Goal: Information Seeking & Learning: Learn about a topic

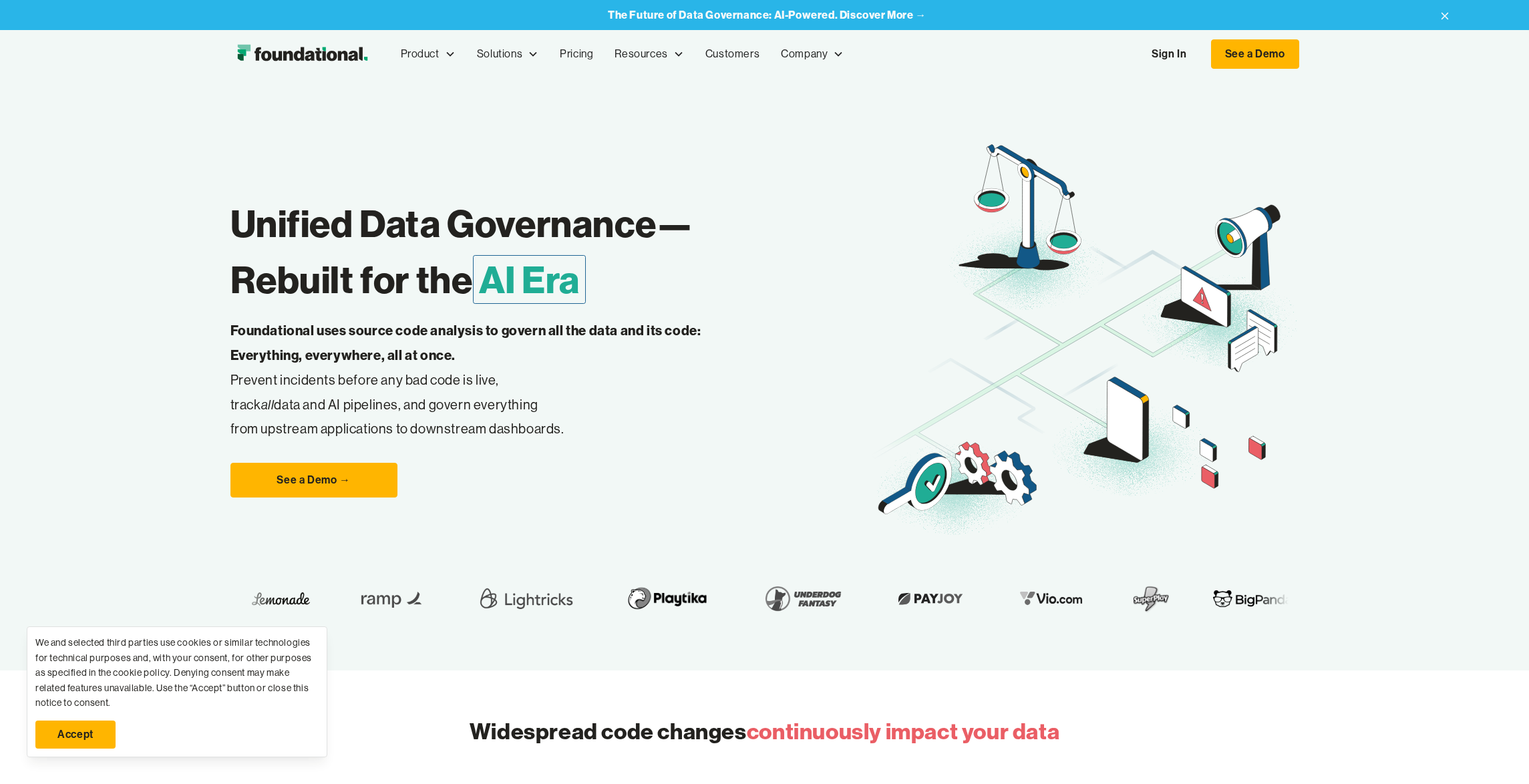
click at [1148, 55] on link "Sign In" at bounding box center [1169, 54] width 61 height 28
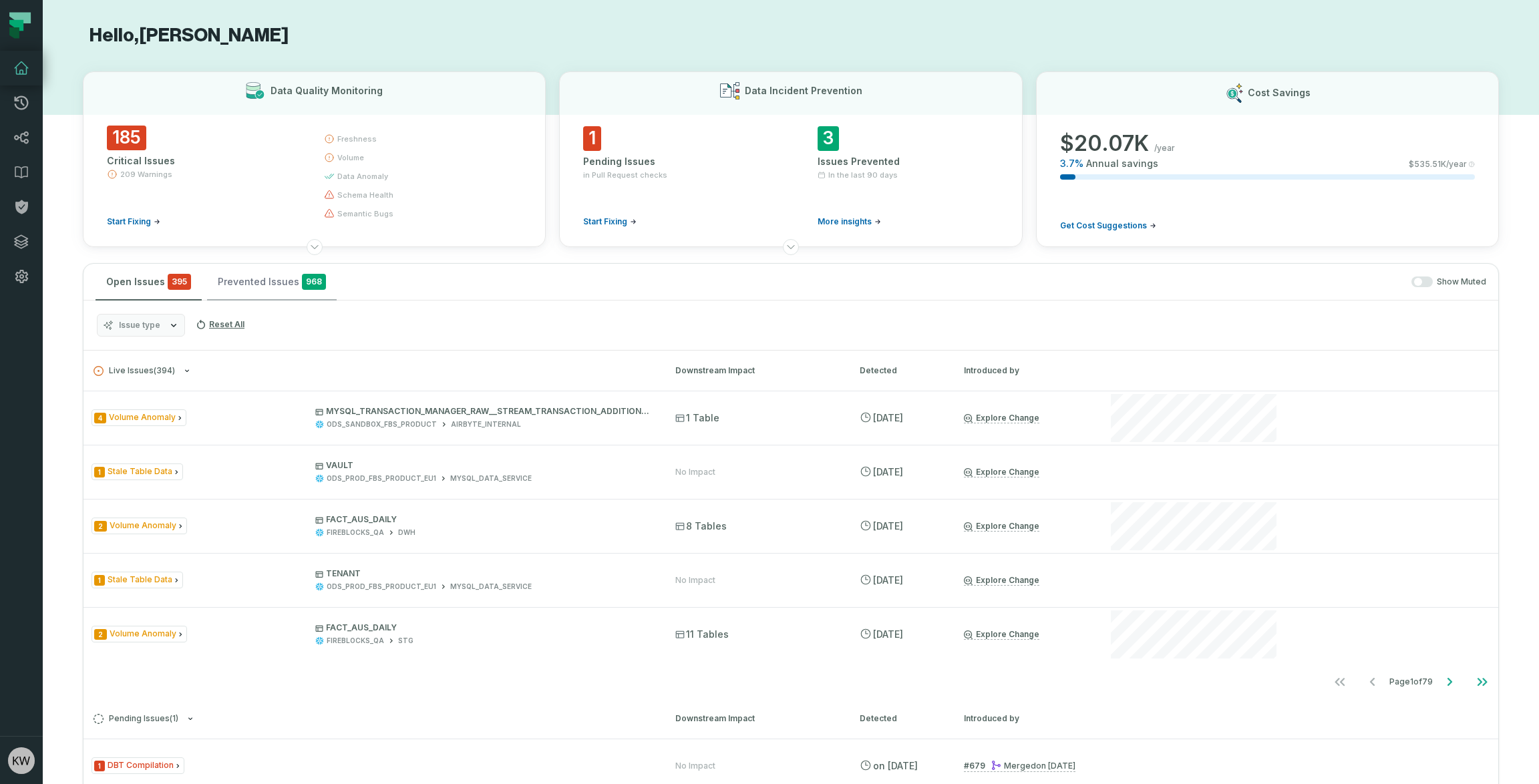
click at [236, 283] on button "Prevented Issues 968" at bounding box center [272, 282] width 129 height 36
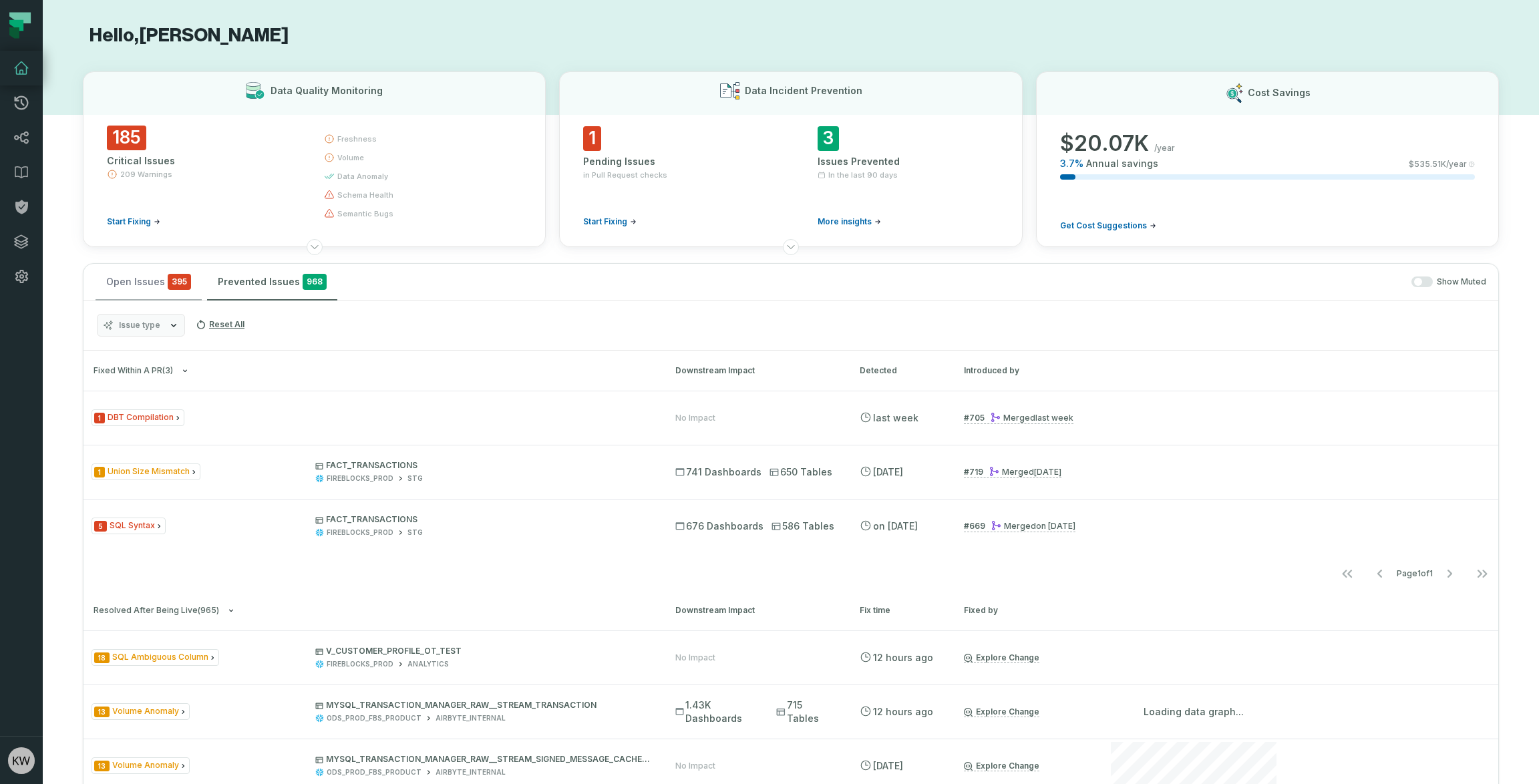
click at [180, 283] on span "395" at bounding box center [179, 281] width 23 height 16
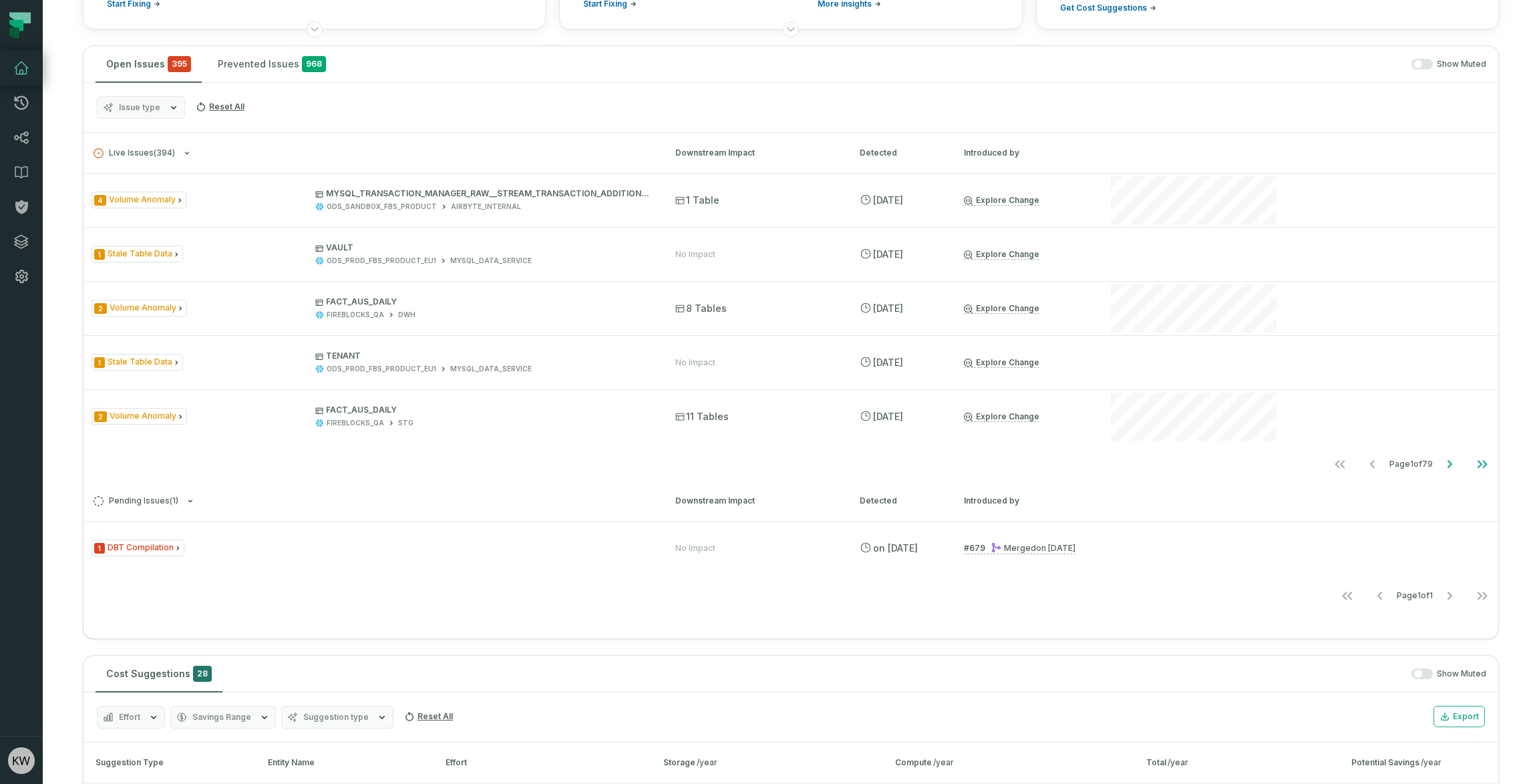
scroll to position [229, 0]
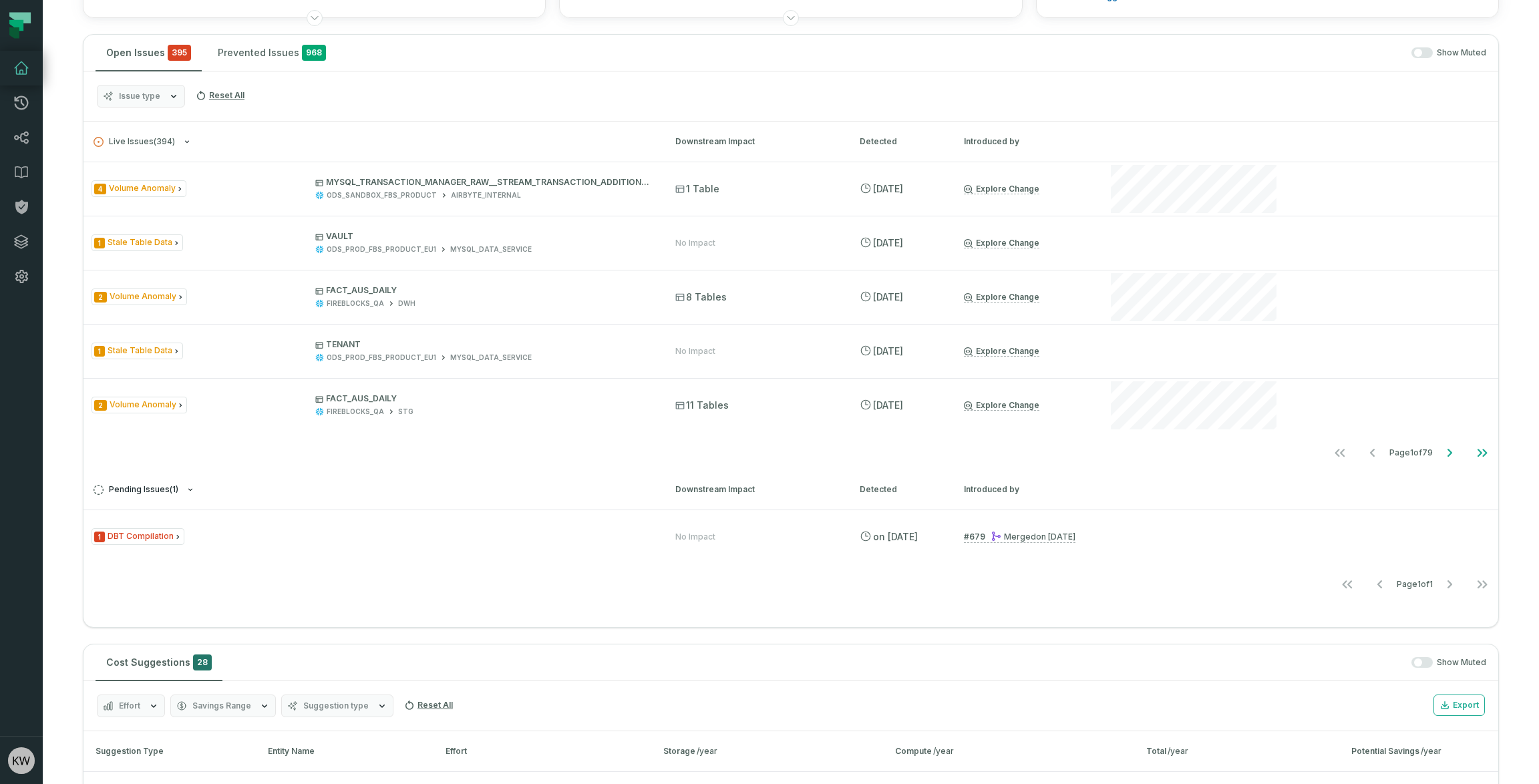
click at [157, 491] on span "Pending Issues ( 1 )" at bounding box center [136, 490] width 85 height 10
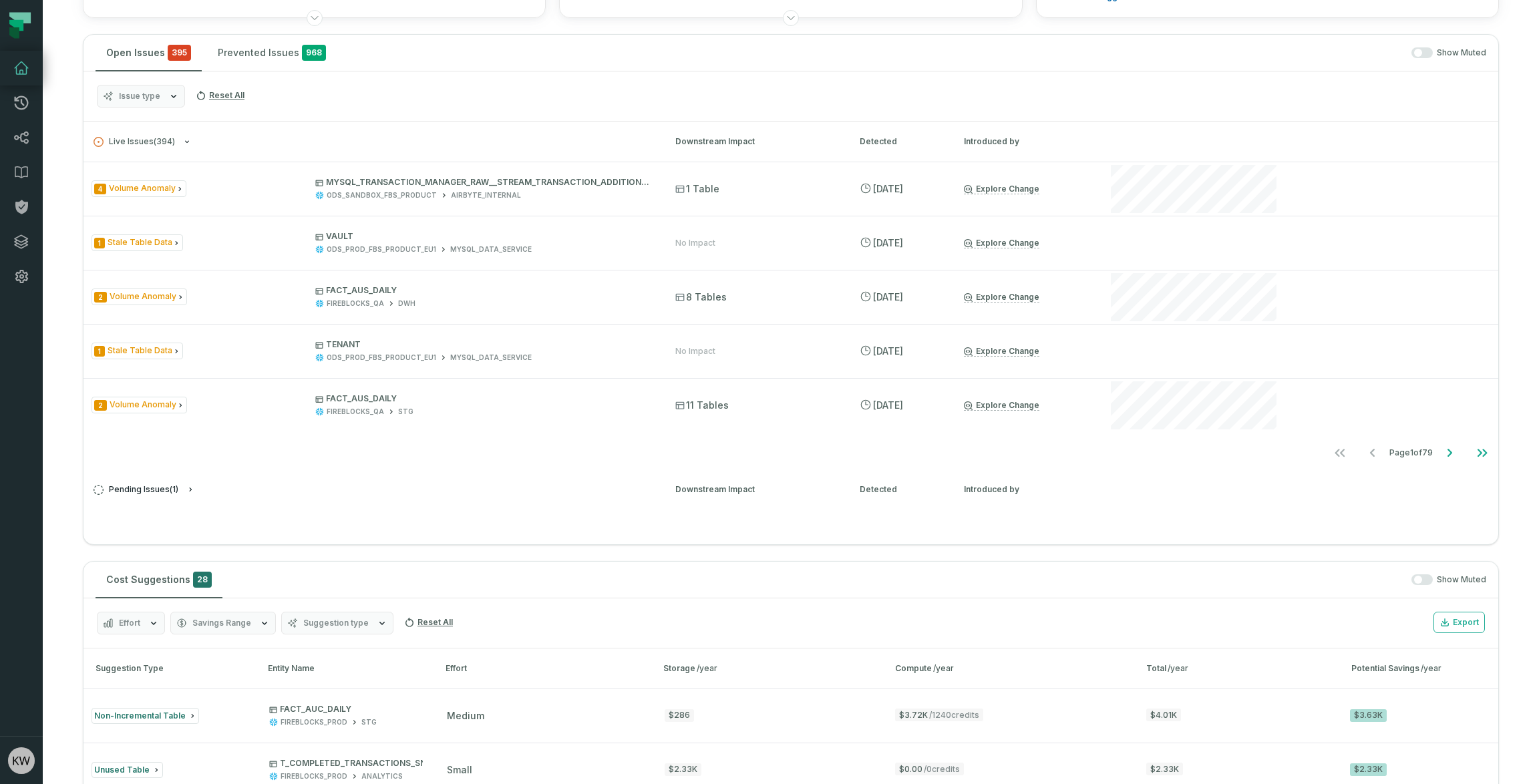
click at [181, 486] on button "Pending Issues ( 1 )" at bounding box center [372, 490] width 558 height 10
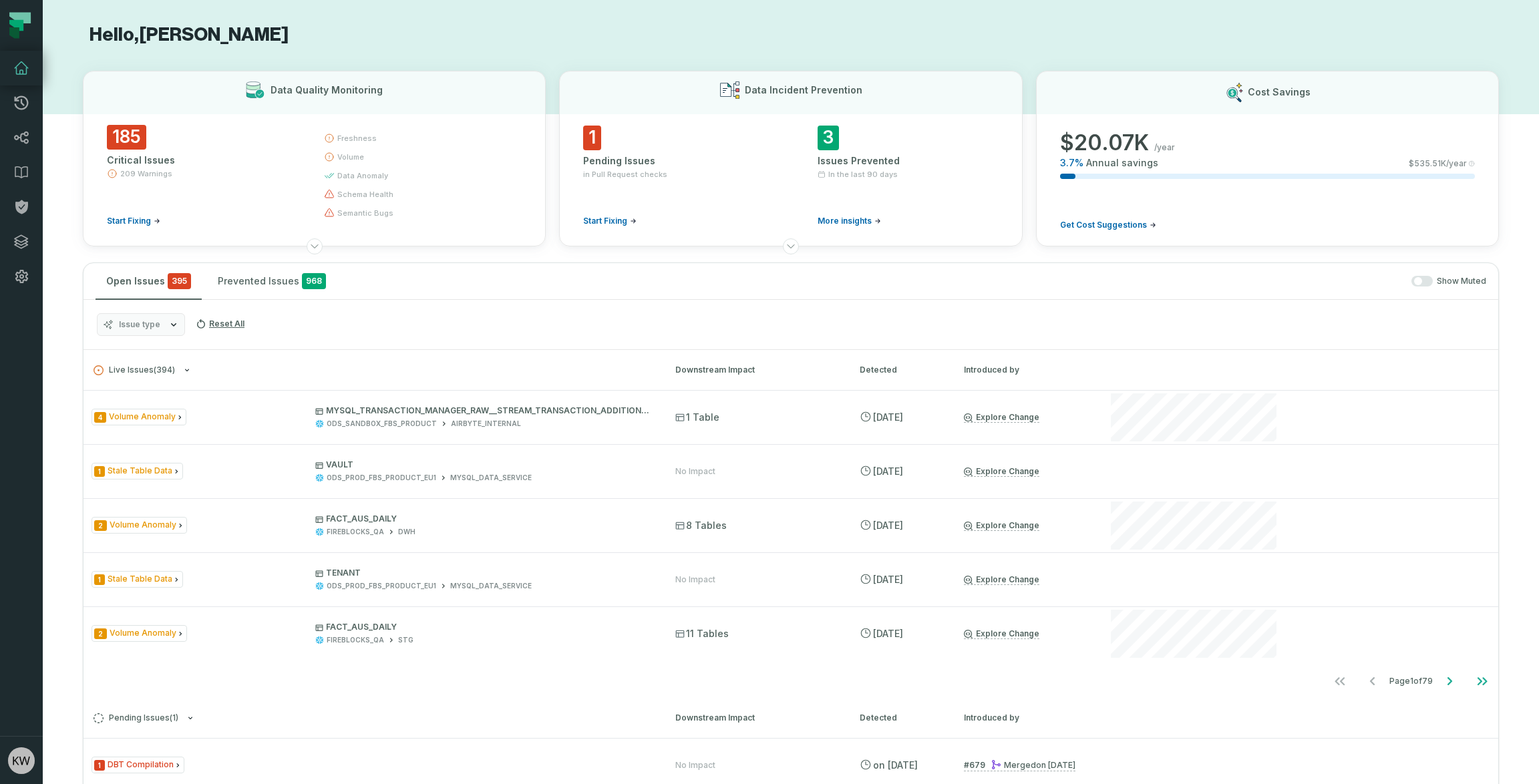
scroll to position [0, 0]
click at [24, 141] on icon at bounding box center [22, 138] width 14 height 12
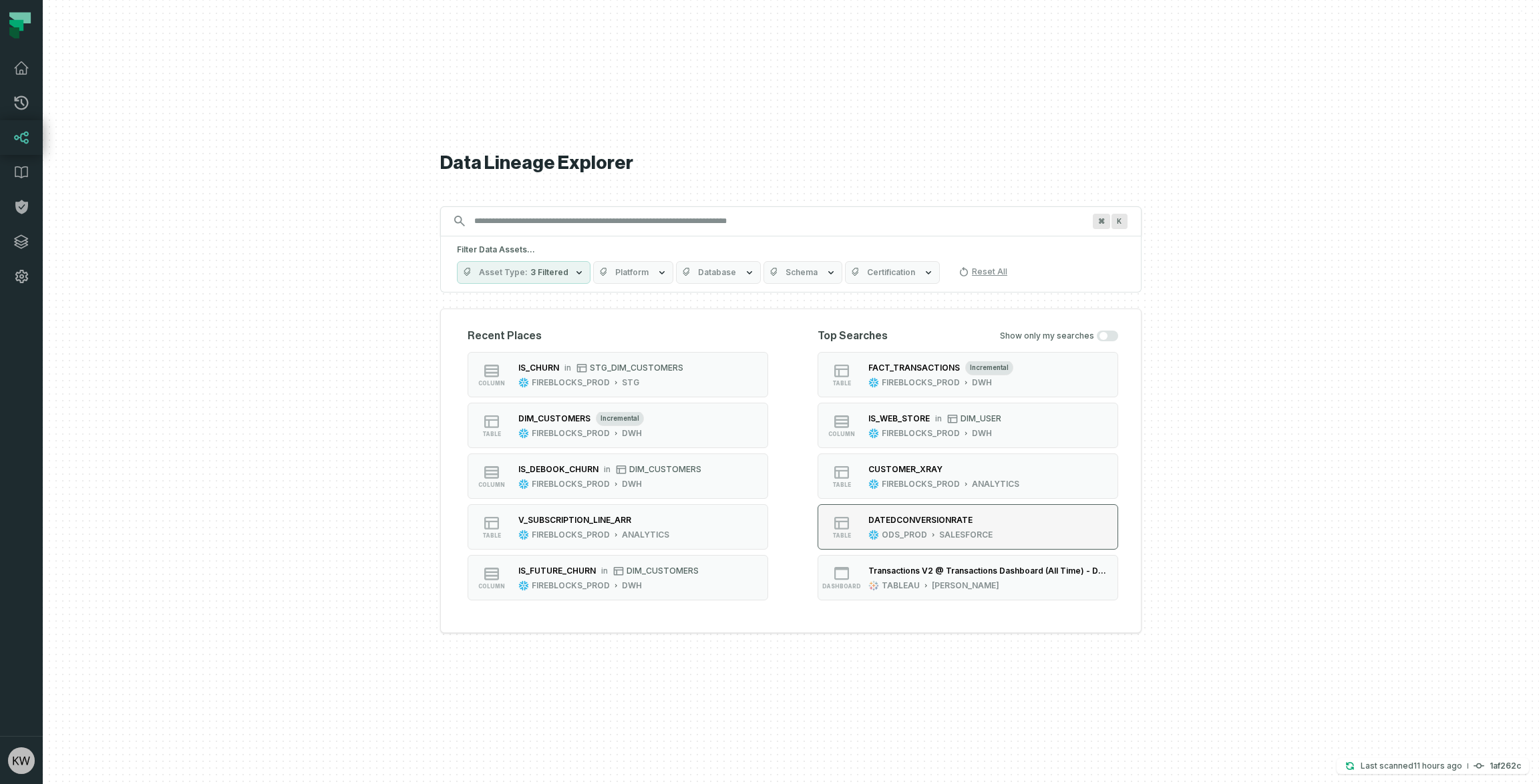
click at [914, 514] on div "DATEDCONVERSIONRATE" at bounding box center [931, 520] width 124 height 13
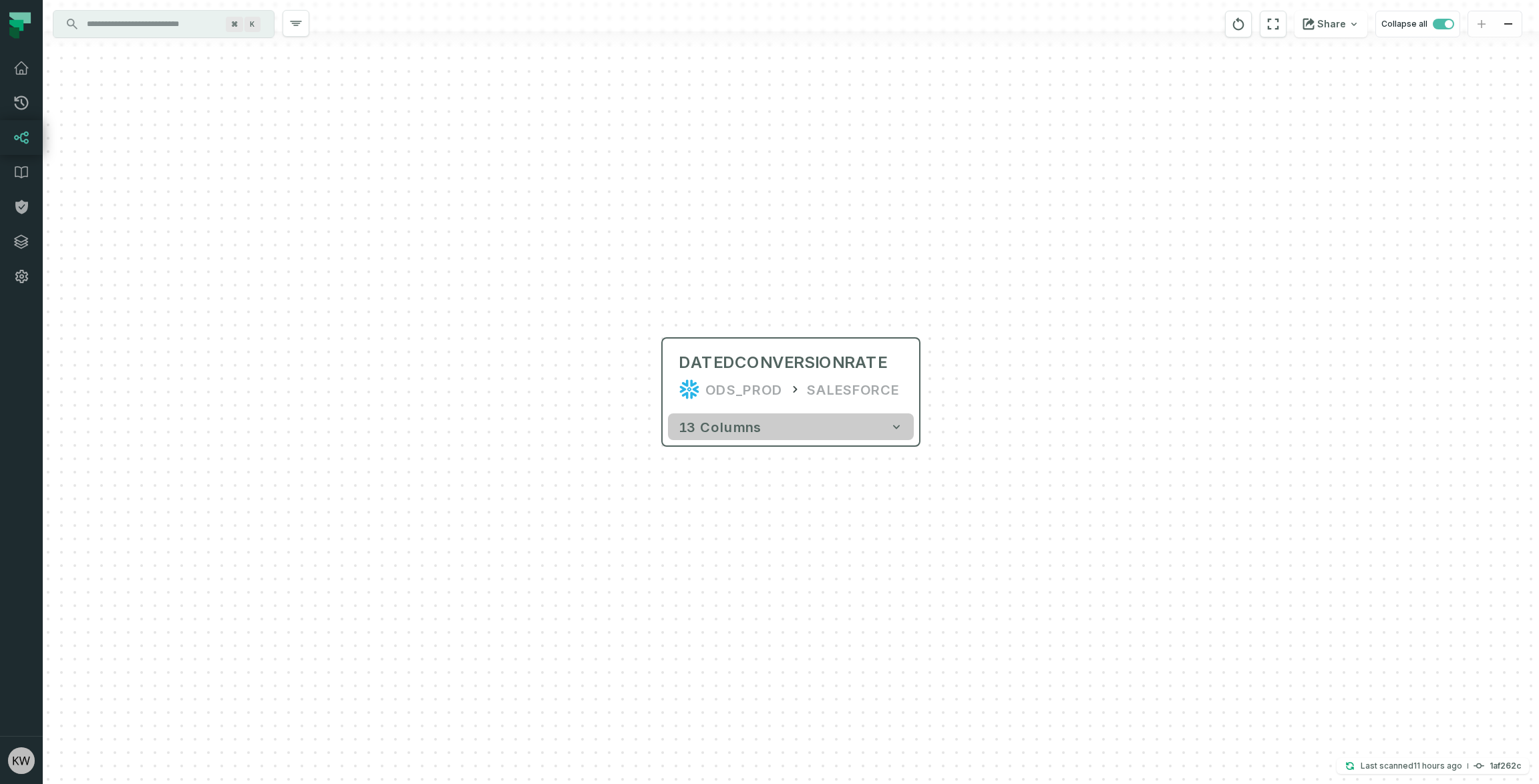
click at [886, 433] on button "13 columns" at bounding box center [791, 427] width 246 height 27
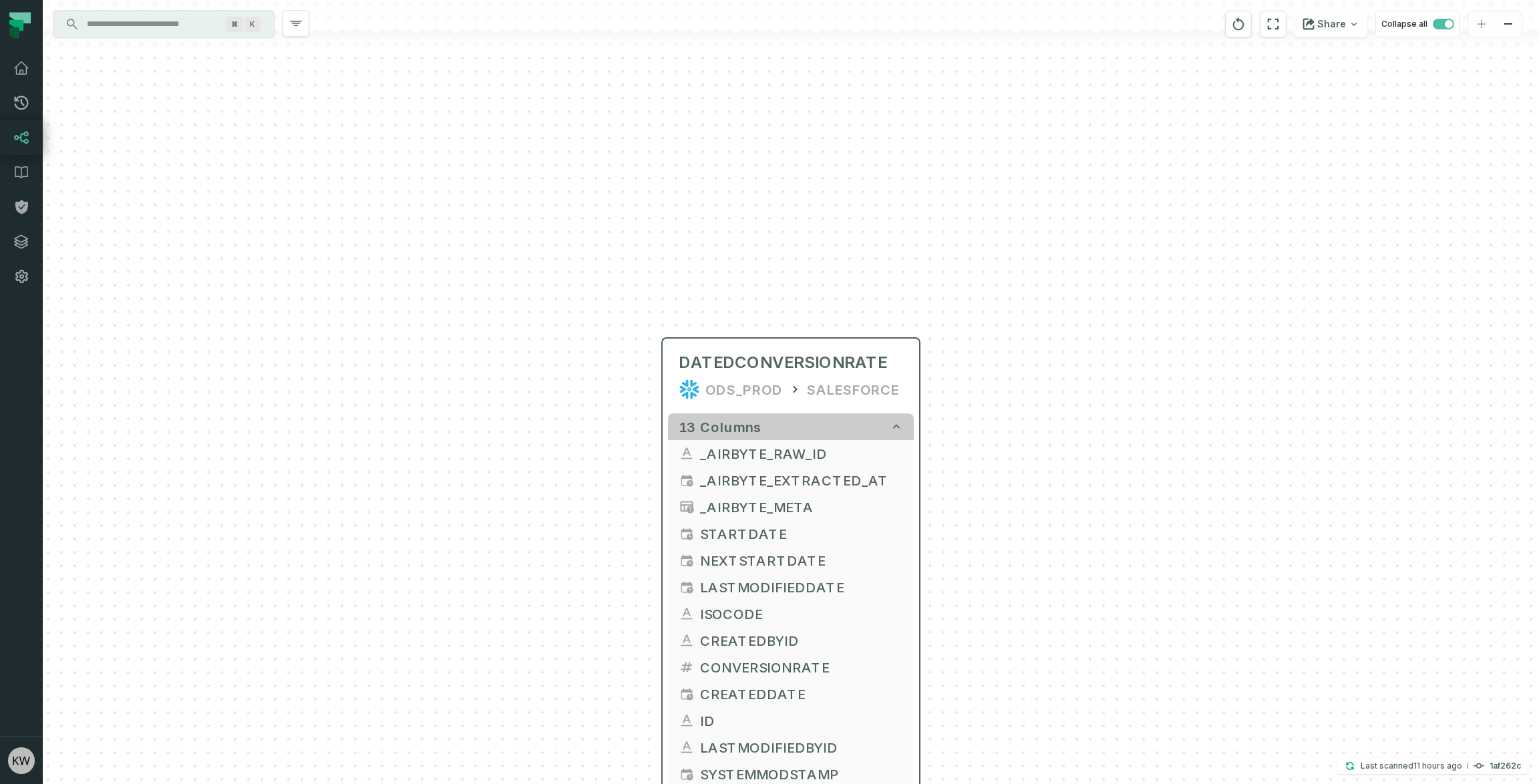
click at [888, 429] on button "13 columns" at bounding box center [791, 427] width 246 height 27
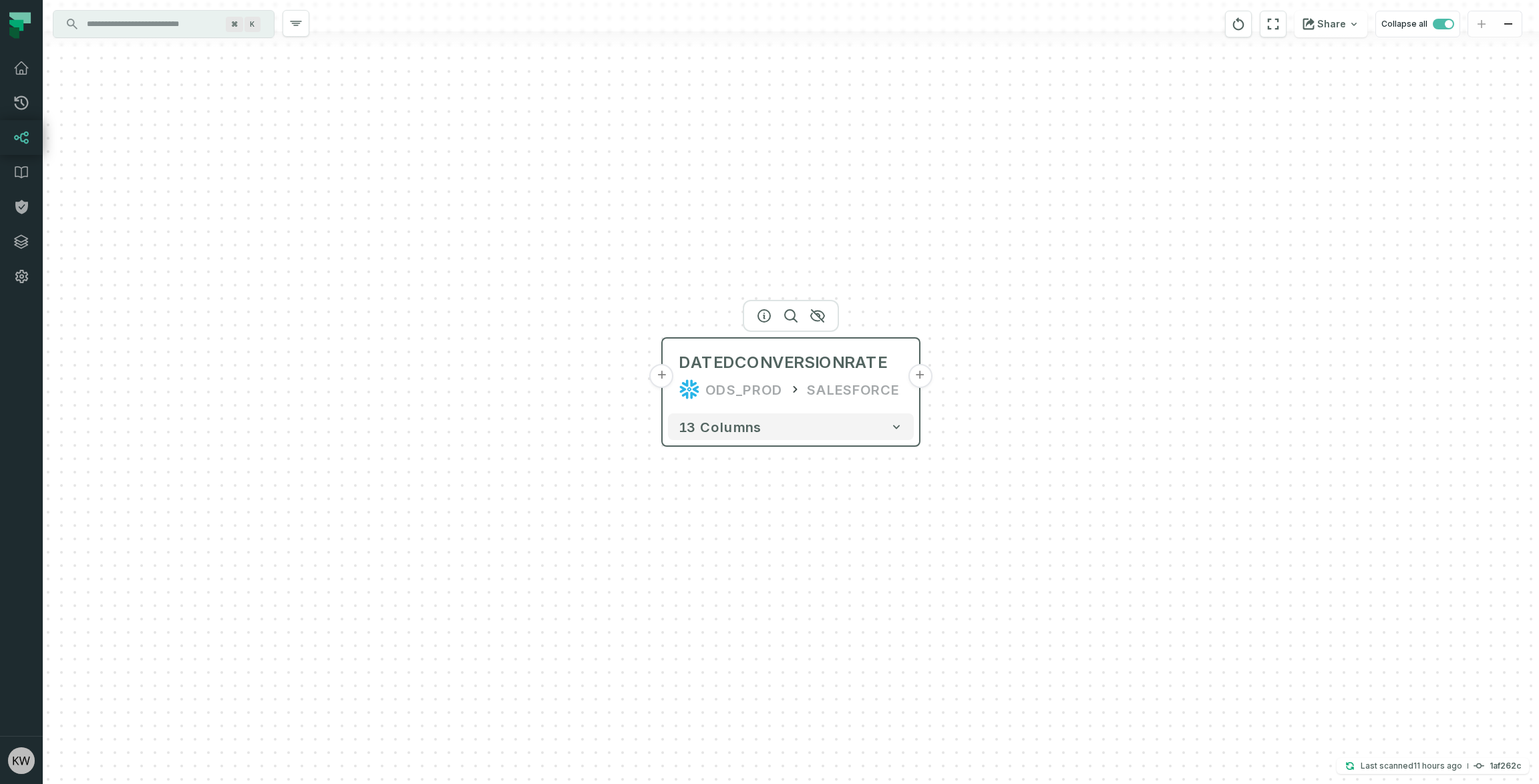
click at [922, 373] on button "+" at bounding box center [919, 375] width 24 height 24
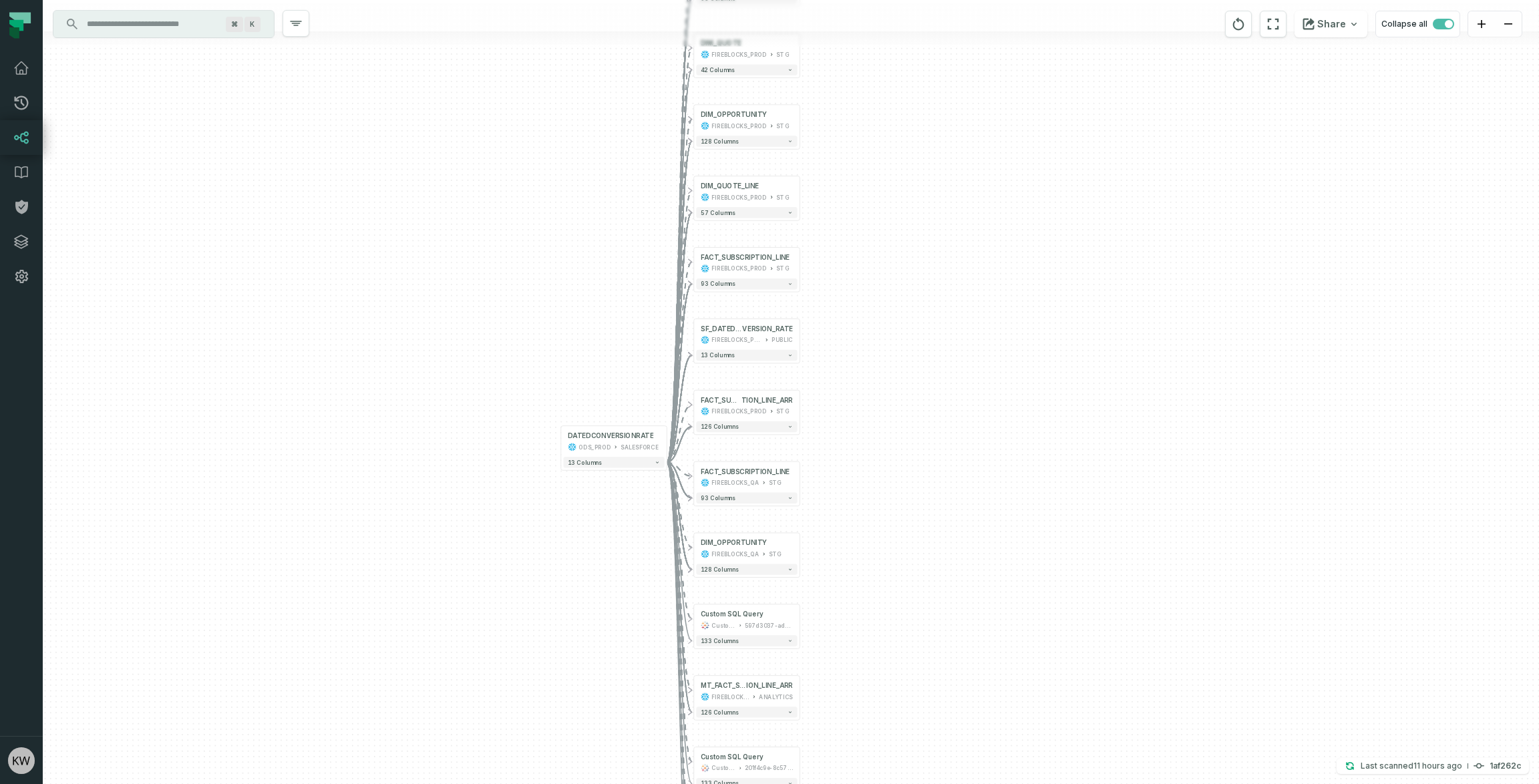
drag, startPoint x: 1145, startPoint y: 451, endPoint x: 856, endPoint y: 370, distance: 300.1
click at [859, 370] on div "+ MT_FACT_SUBSC RIPTION_LINE FIREBLOCKS_PROD ANALYTICS + 93 columns + DIM_QUOTE…" at bounding box center [791, 392] width 1496 height 784
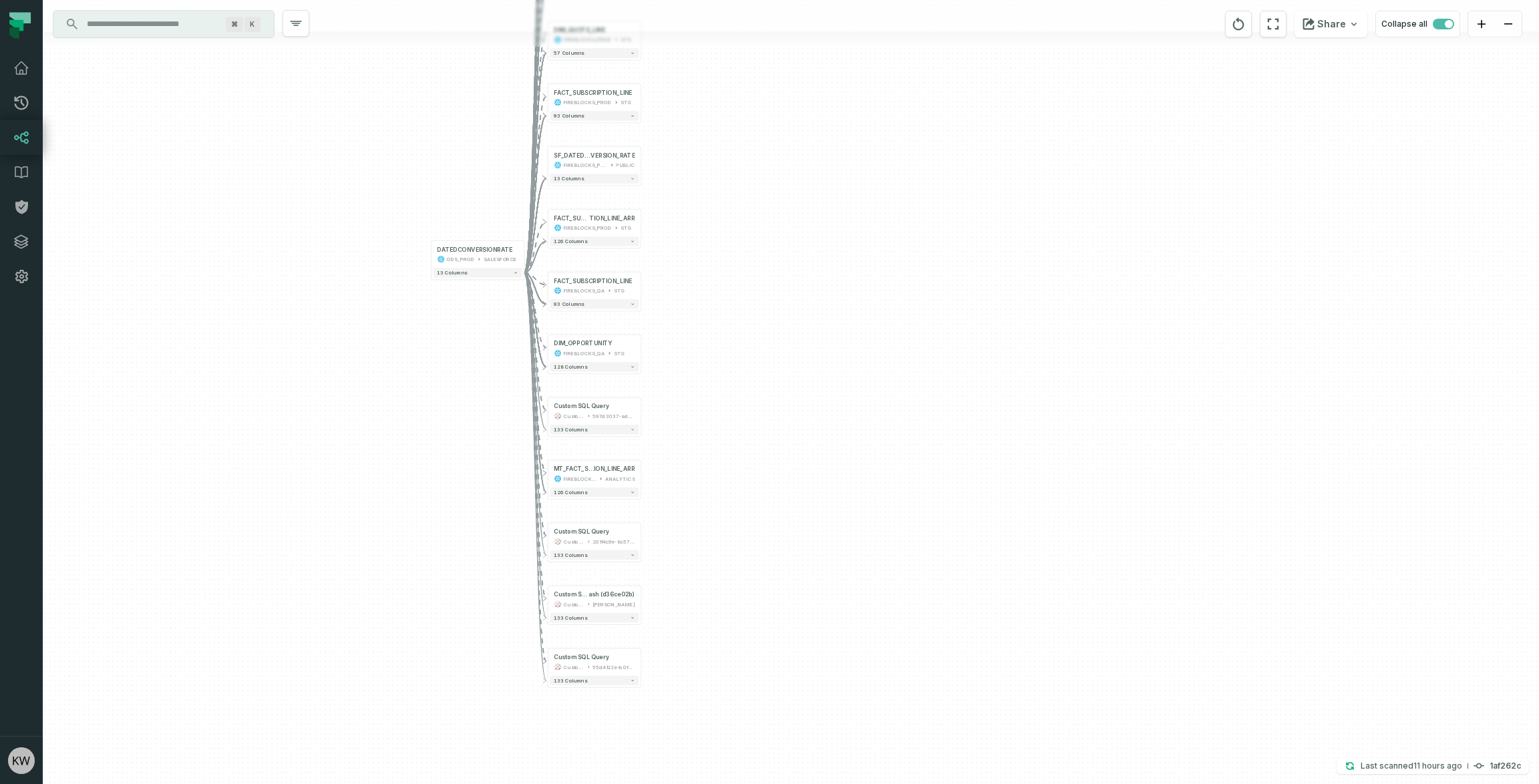
drag, startPoint x: 849, startPoint y: 483, endPoint x: 736, endPoint y: 322, distance: 196.7
click at [736, 322] on div "+ MT_FACT_SUBSC RIPTION_LINE FIREBLOCKS_PROD ANALYTICS + 93 columns + DIM_QUOTE…" at bounding box center [791, 392] width 1496 height 784
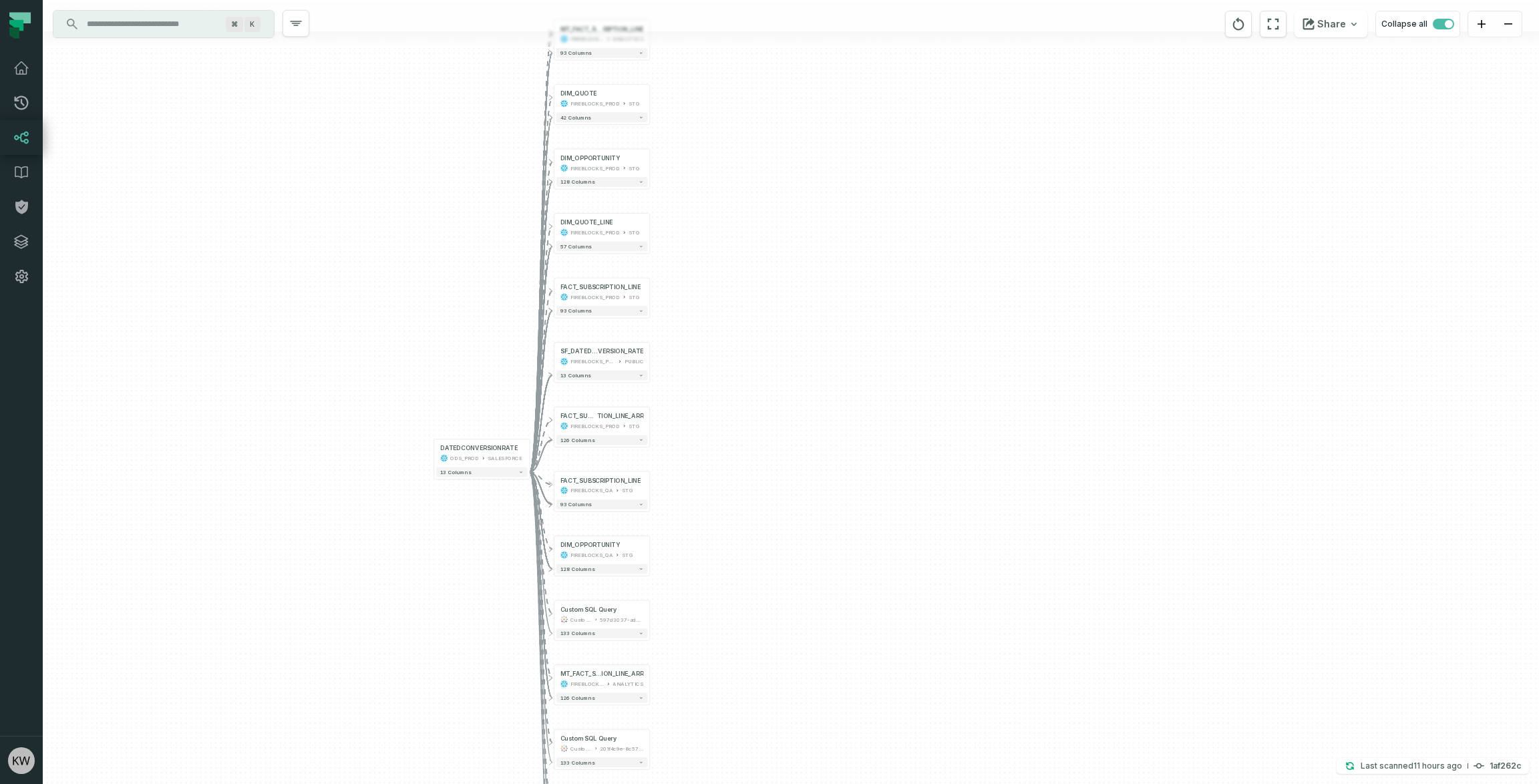
drag, startPoint x: 747, startPoint y: 449, endPoint x: 753, endPoint y: 624, distance: 175.1
click at [753, 624] on div "+ MT_FACT_SUBSC RIPTION_LINE FIREBLOCKS_PROD ANALYTICS + 93 columns + DIM_QUOTE…" at bounding box center [791, 392] width 1496 height 784
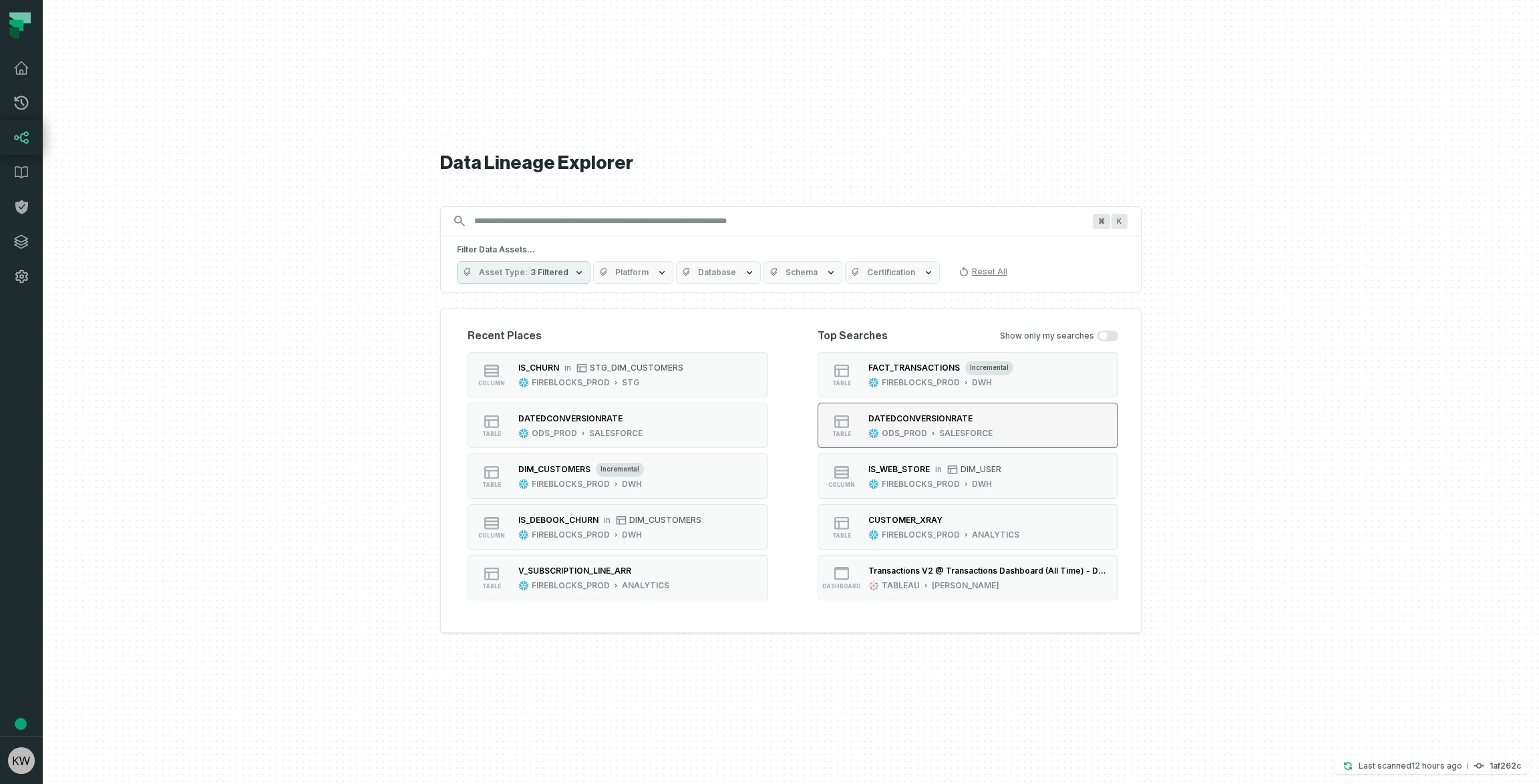
click at [922, 419] on div "DATEDCONVERSIONRATE" at bounding box center [921, 419] width 104 height 10
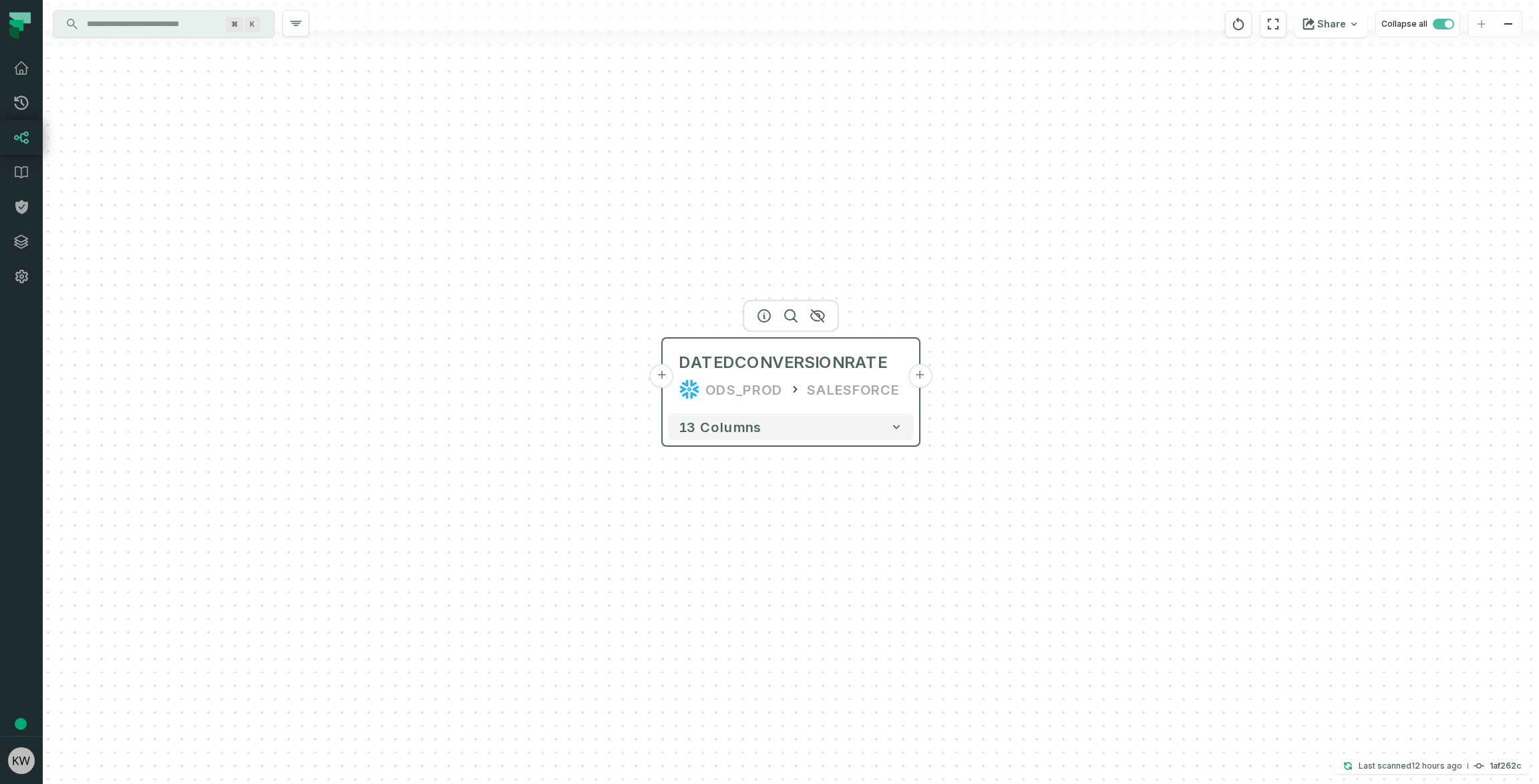
click at [911, 371] on button "+" at bounding box center [919, 375] width 24 height 24
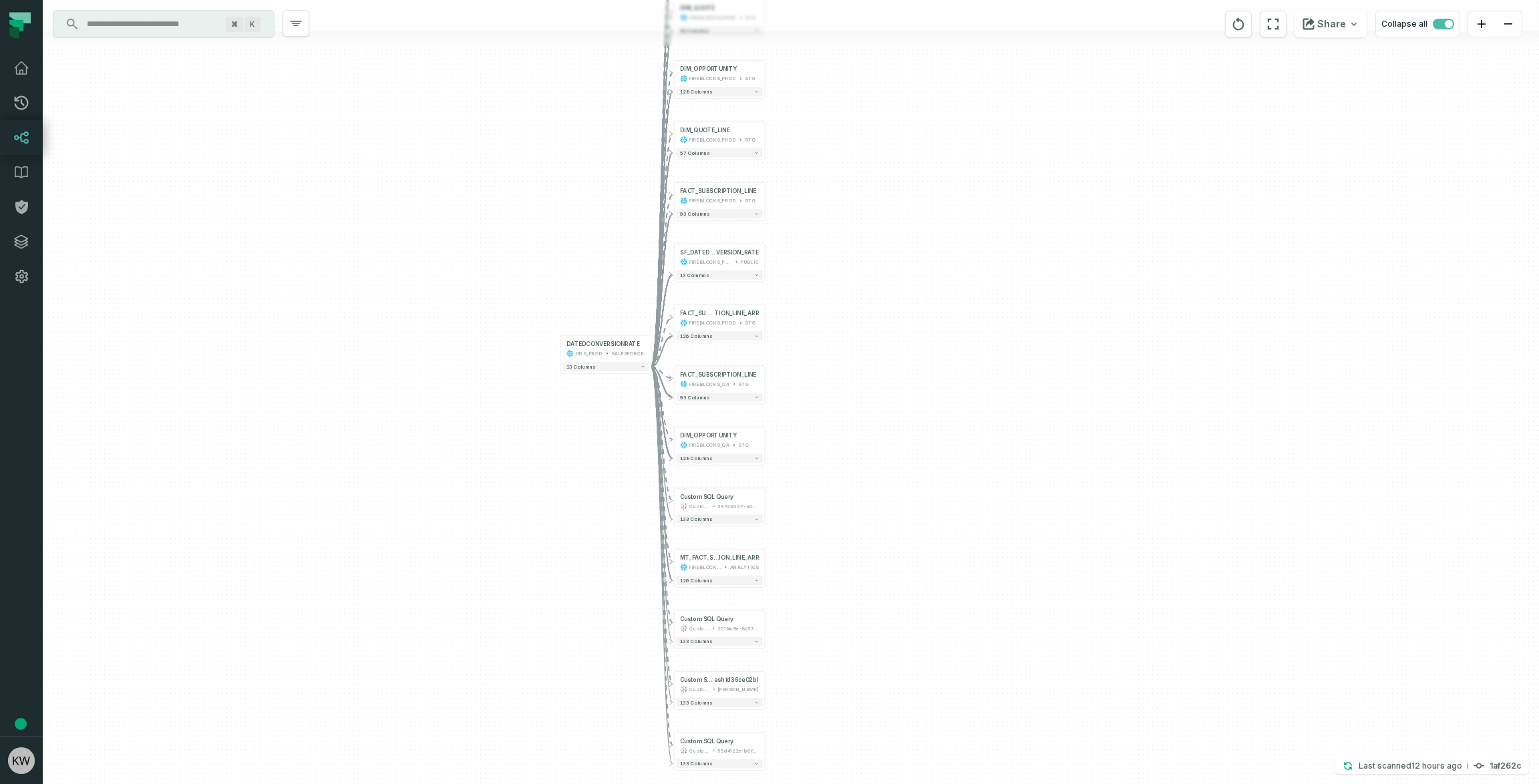
drag, startPoint x: 934, startPoint y: 519, endPoint x: 852, endPoint y: 402, distance: 142.9
click at [852, 402] on div "+ MT_FACT_SUBSC RIPTION_LINE FIREBLOCKS_PROD ANALYTICS + 93 columns + DIM_QUOTE…" at bounding box center [791, 392] width 1496 height 784
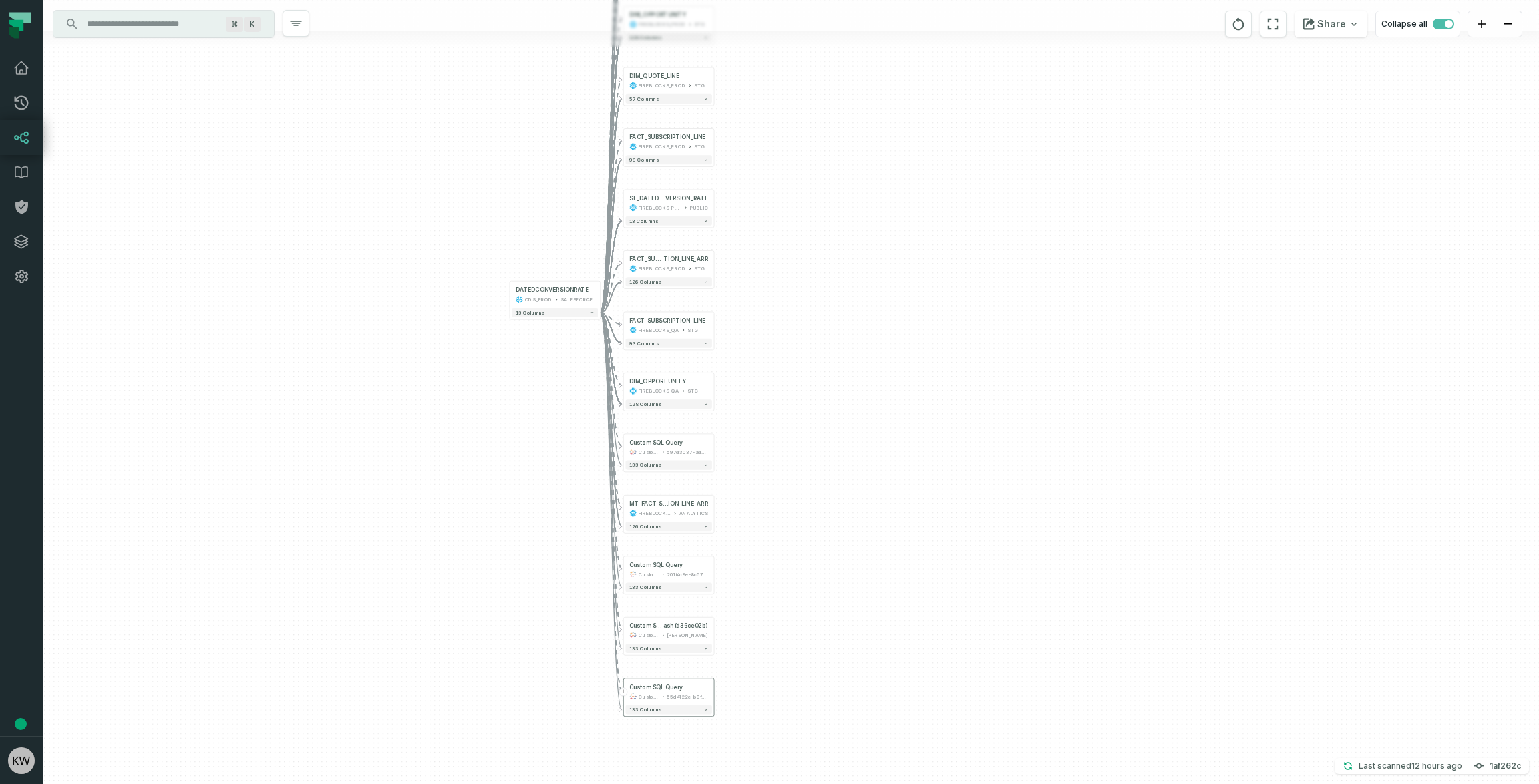
drag, startPoint x: 856, startPoint y: 411, endPoint x: 707, endPoint y: 711, distance: 335.0
click at [802, 375] on div "+ MT_FACT_SUBSC RIPTION_LINE FIREBLOCKS_PROD ANALYTICS + 93 columns + DIM_QUOTE…" at bounding box center [791, 392] width 1496 height 784
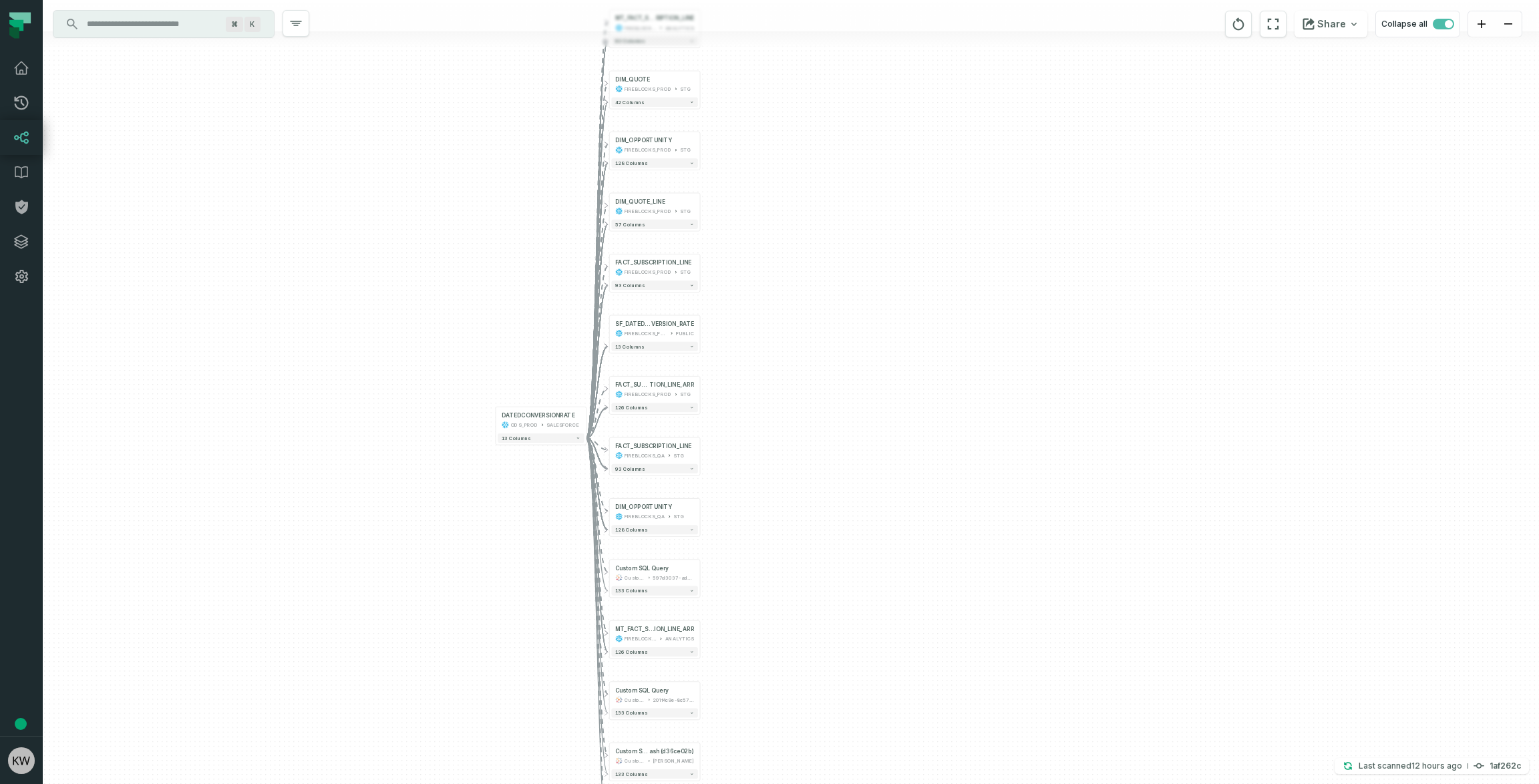
drag, startPoint x: 800, startPoint y: 226, endPoint x: 778, endPoint y: 424, distance: 199.2
click at [778, 424] on div "+ MT_FACT_SUBSC RIPTION_LINE FIREBLOCKS_PROD ANALYTICS + 93 columns + DIM_QUOTE…" at bounding box center [791, 392] width 1496 height 784
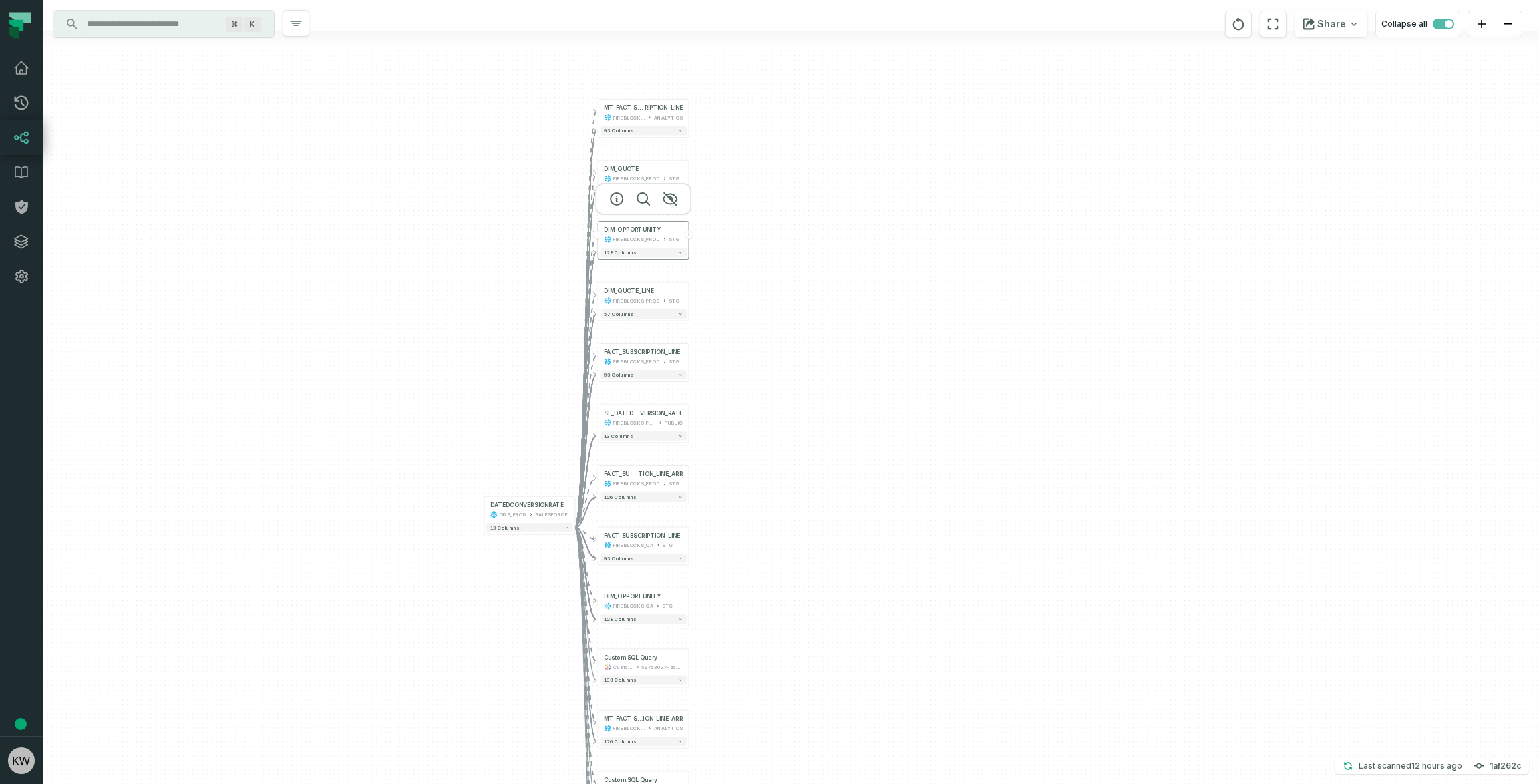
click at [688, 235] on button "+" at bounding box center [689, 235] width 8 height 8
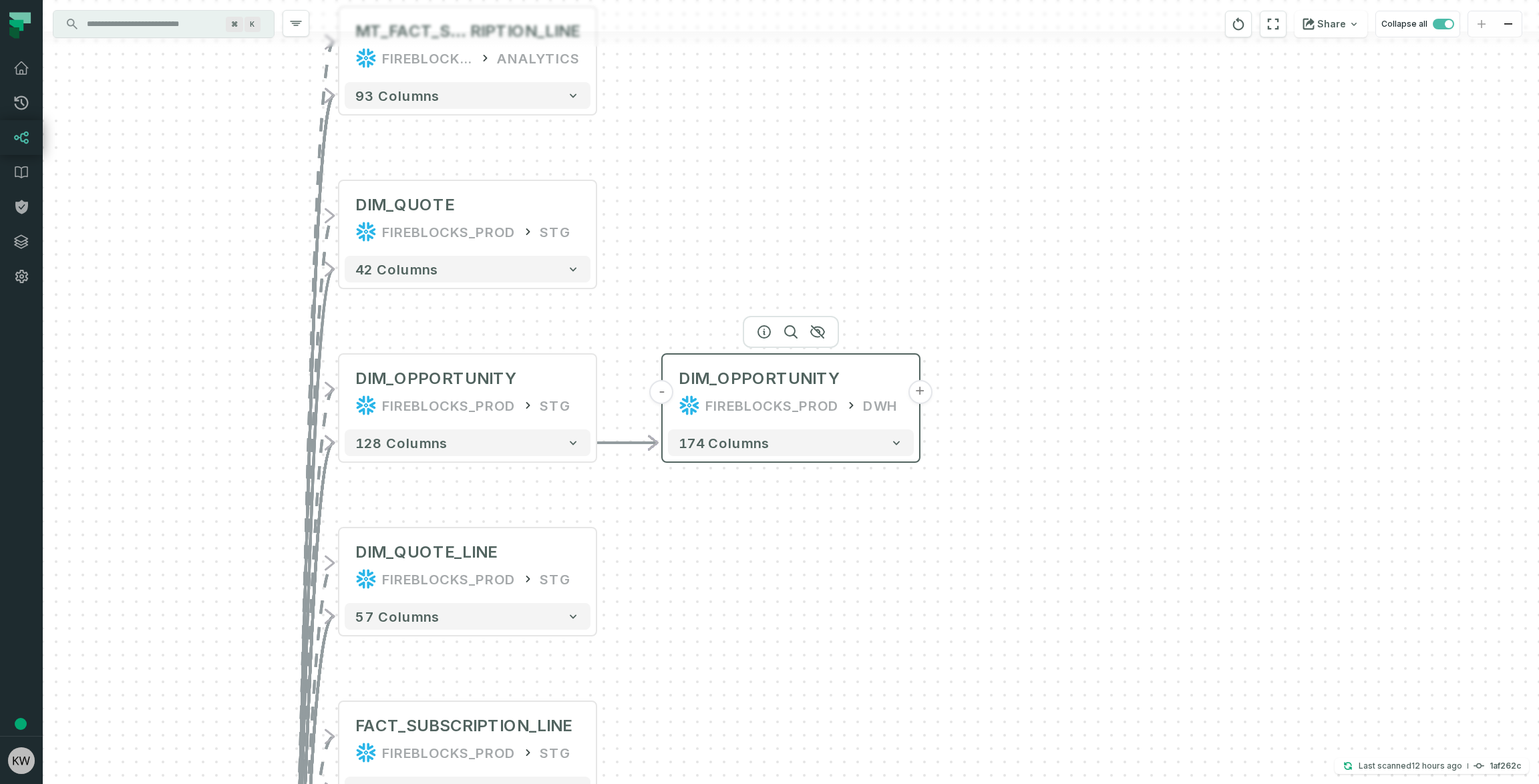
click at [917, 386] on button "+" at bounding box center [919, 392] width 24 height 24
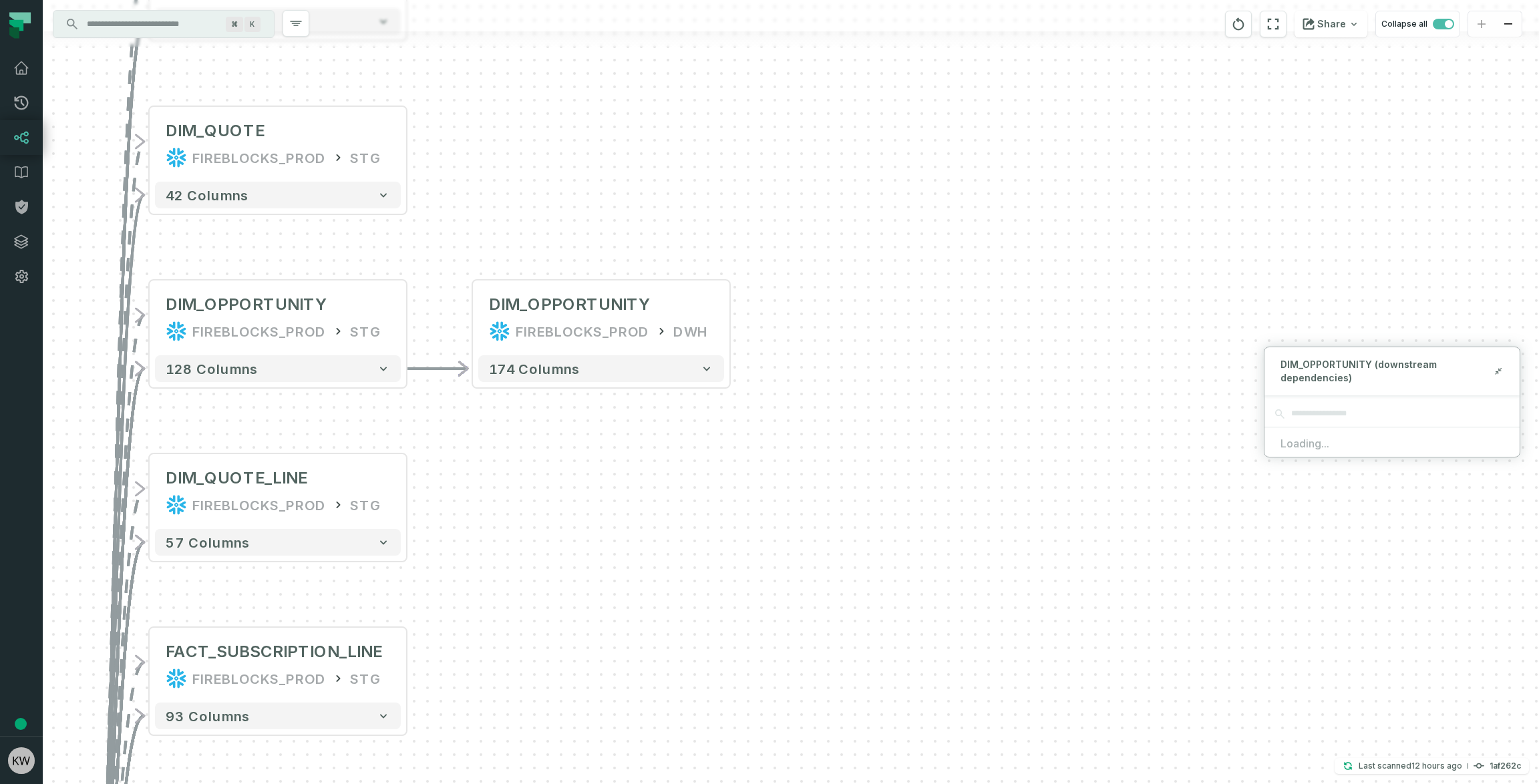
drag, startPoint x: 1009, startPoint y: 523, endPoint x: 744, endPoint y: 412, distance: 287.3
click at [745, 413] on div "- DIM_OPPORTUNITY FIREBLOCKS_PROD DWH + 174 columns + MT_FACT_SUBSC RIPTION_LIN…" at bounding box center [791, 392] width 1496 height 784
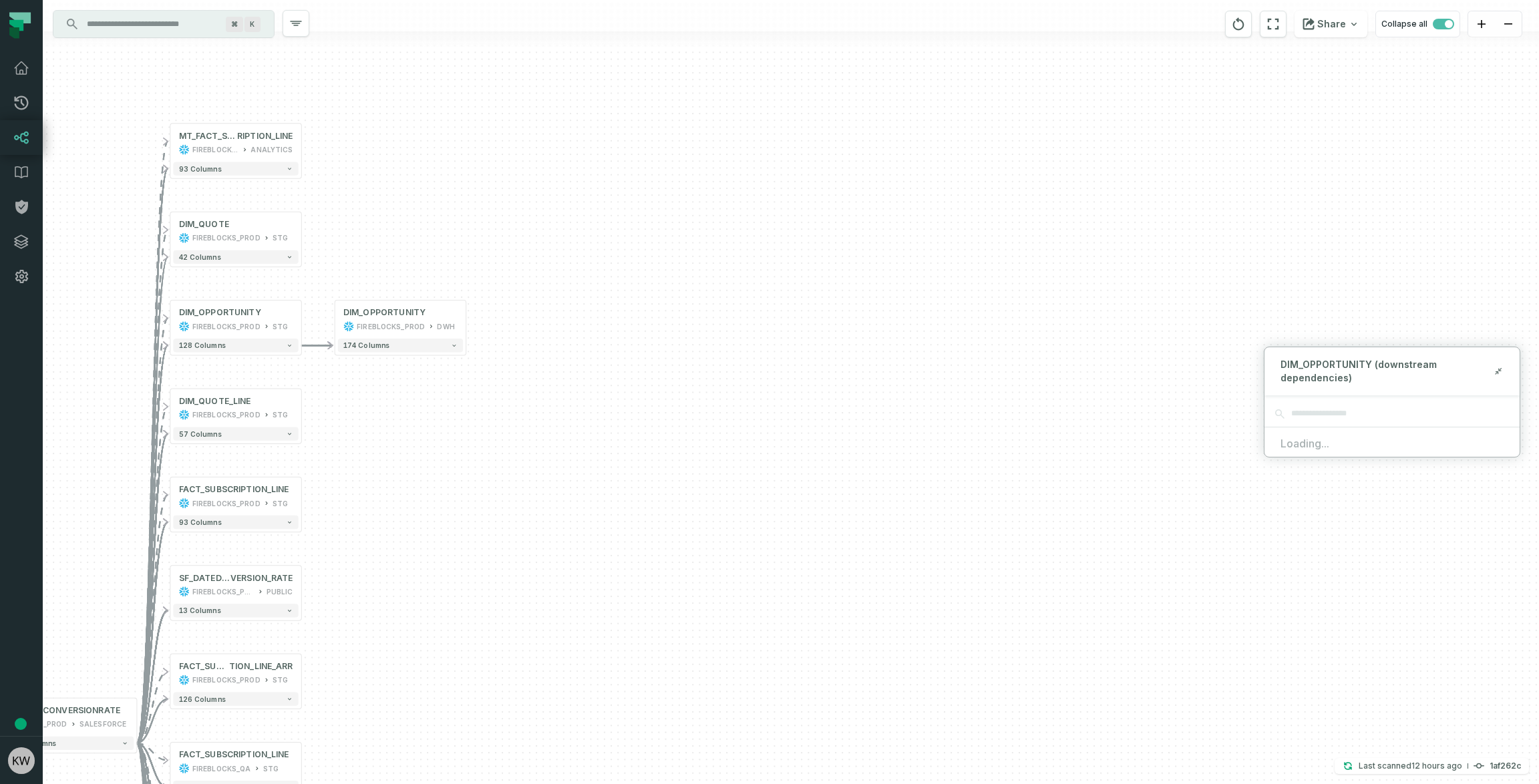
drag, startPoint x: 715, startPoint y: 406, endPoint x: 480, endPoint y: 374, distance: 237.2
click at [480, 374] on div "- DIM_OPPORTUNITY FIREBLOCKS_PROD DWH + 174 columns + MT_FACT_SUBSC RIPTION_LIN…" at bounding box center [791, 392] width 1496 height 784
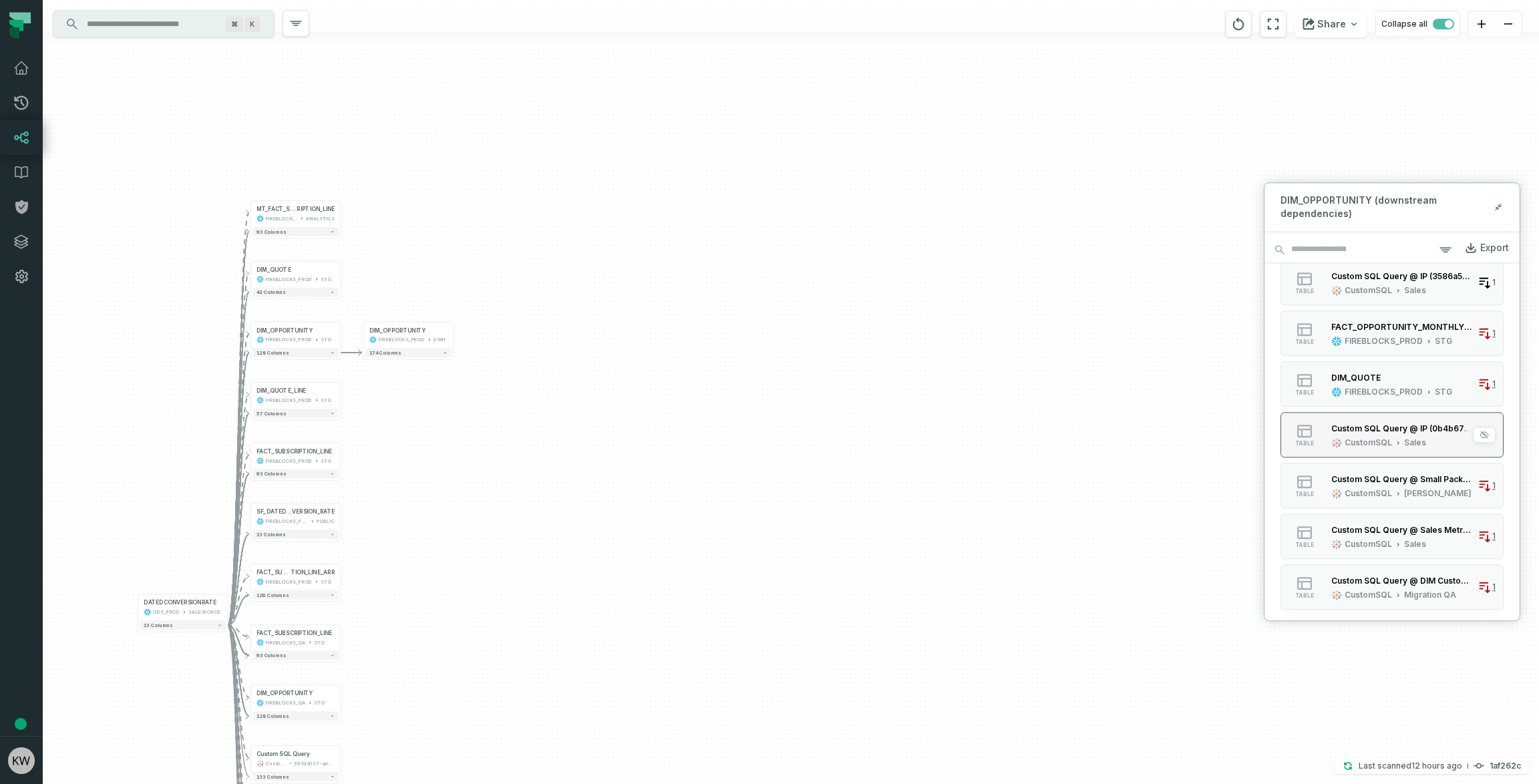
scroll to position [1127, 0]
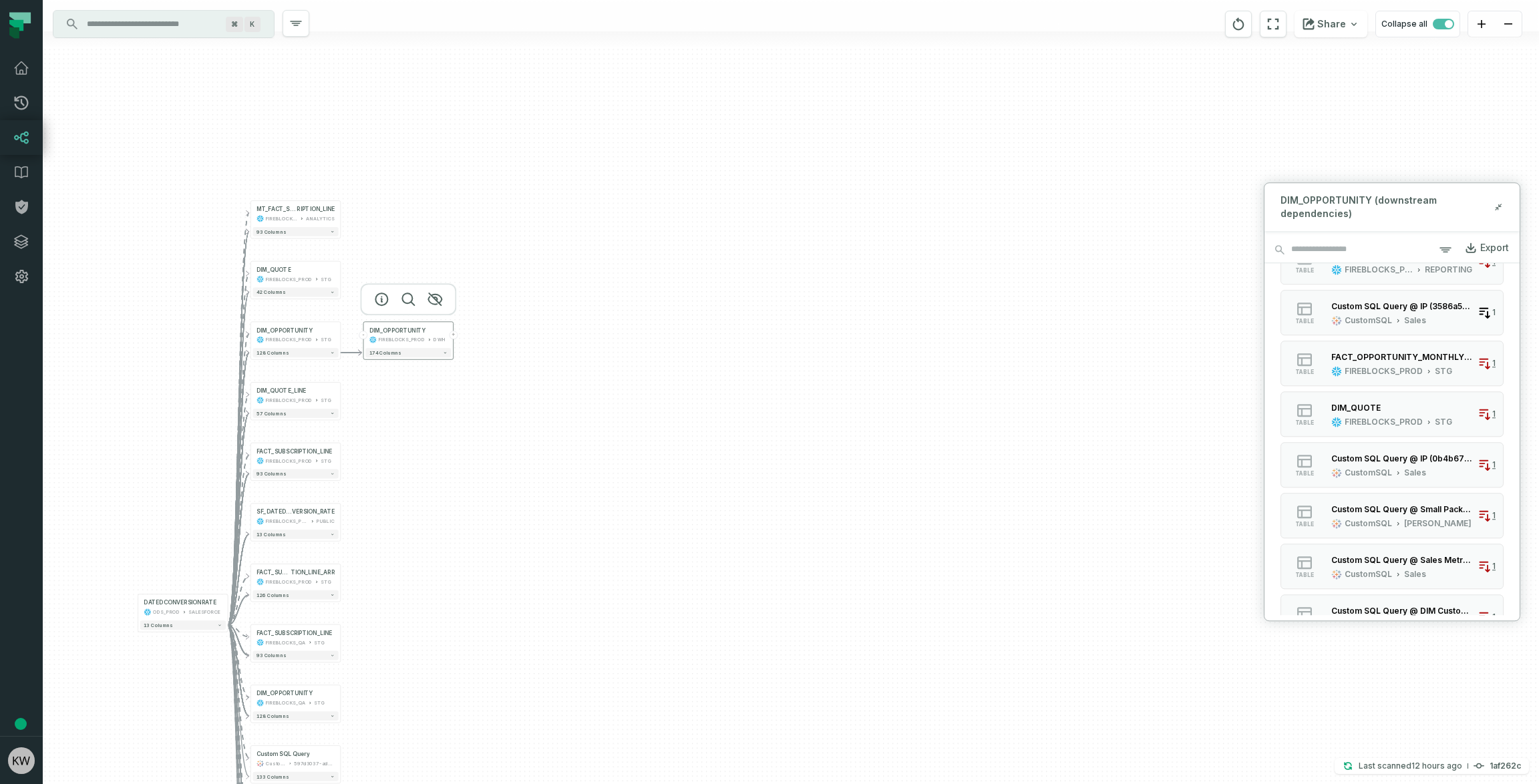
click at [453, 333] on button "+" at bounding box center [453, 335] width 8 height 8
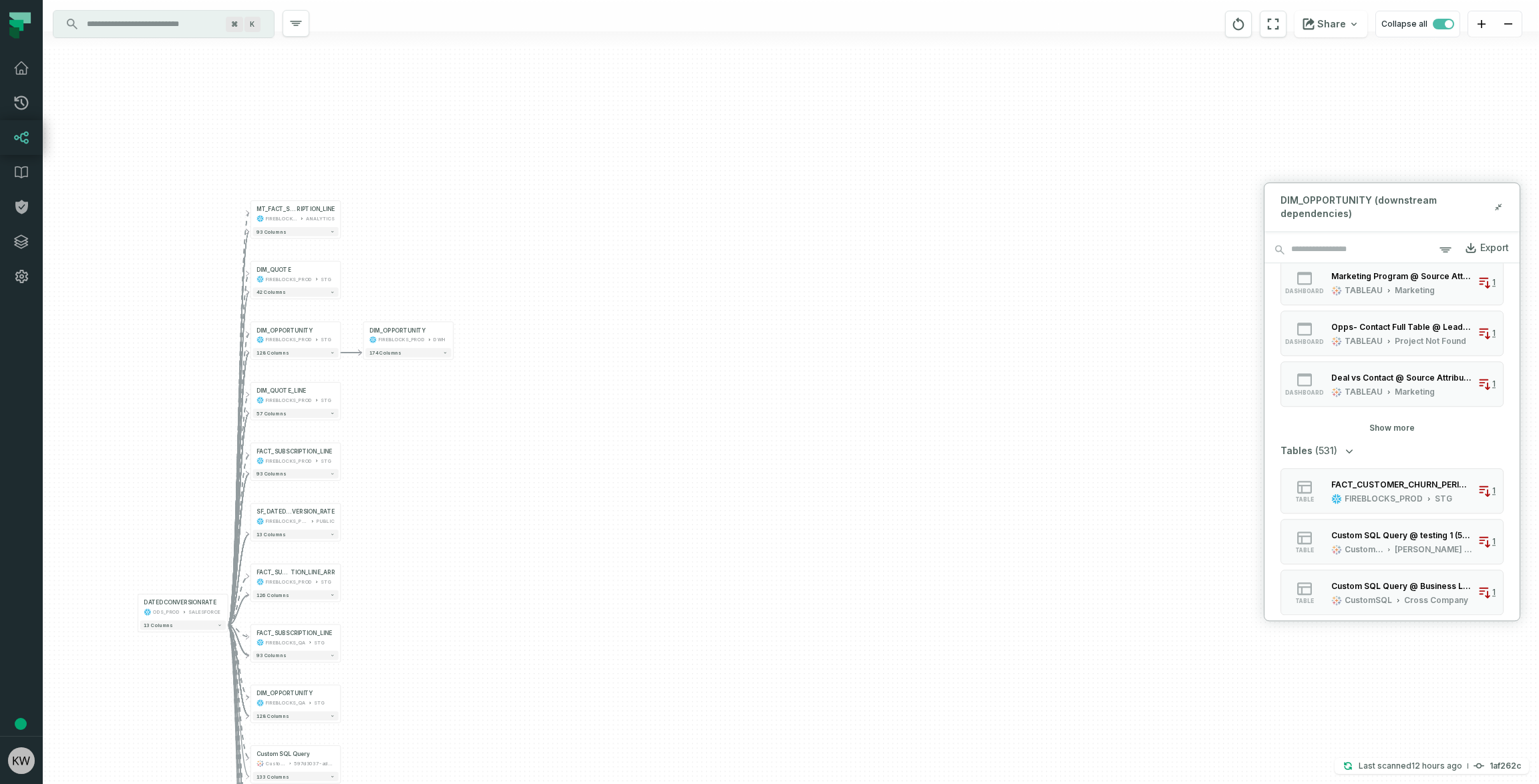
scroll to position [535, 0]
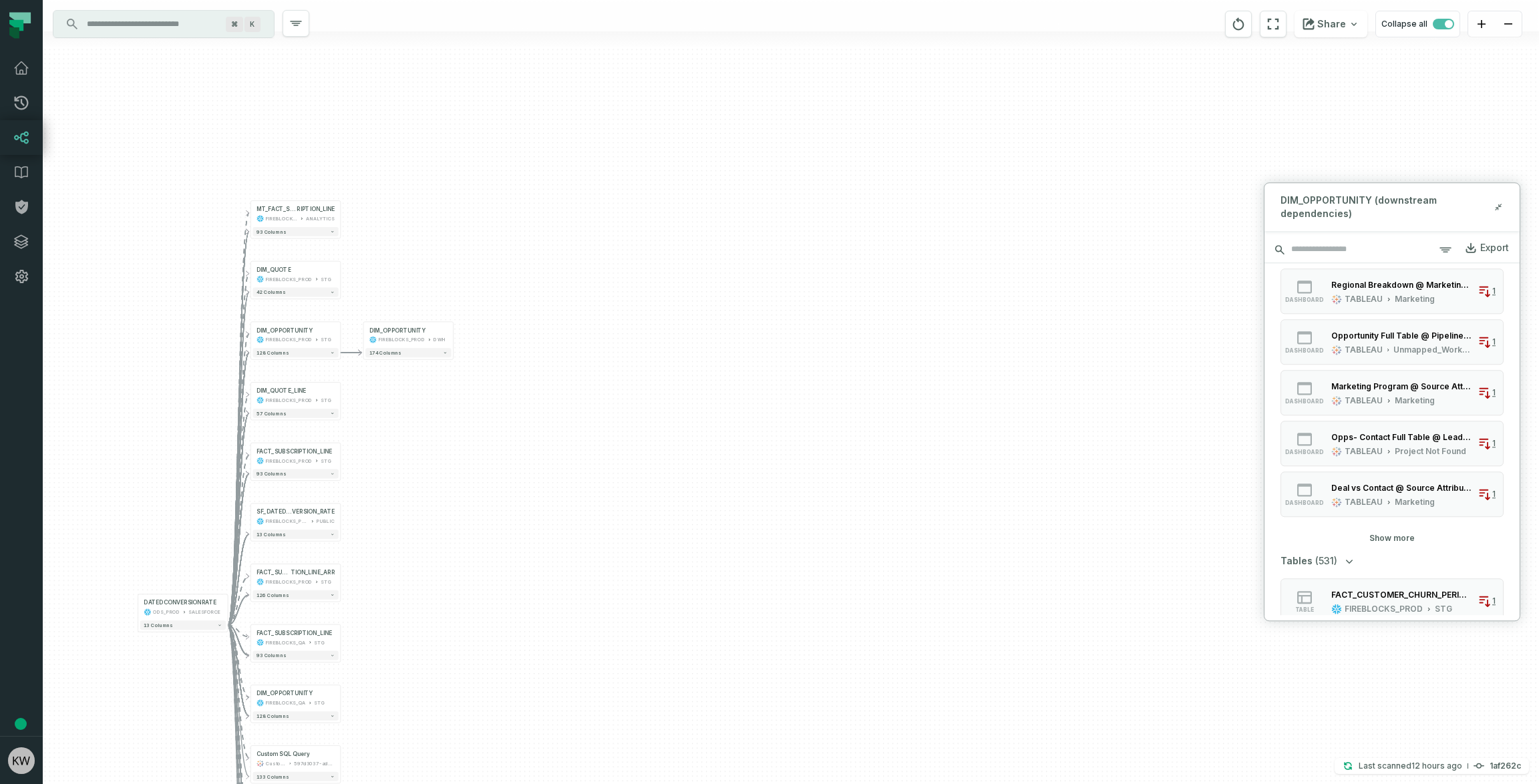
click at [1382, 250] on input "search" at bounding box center [1391, 249] width 255 height 27
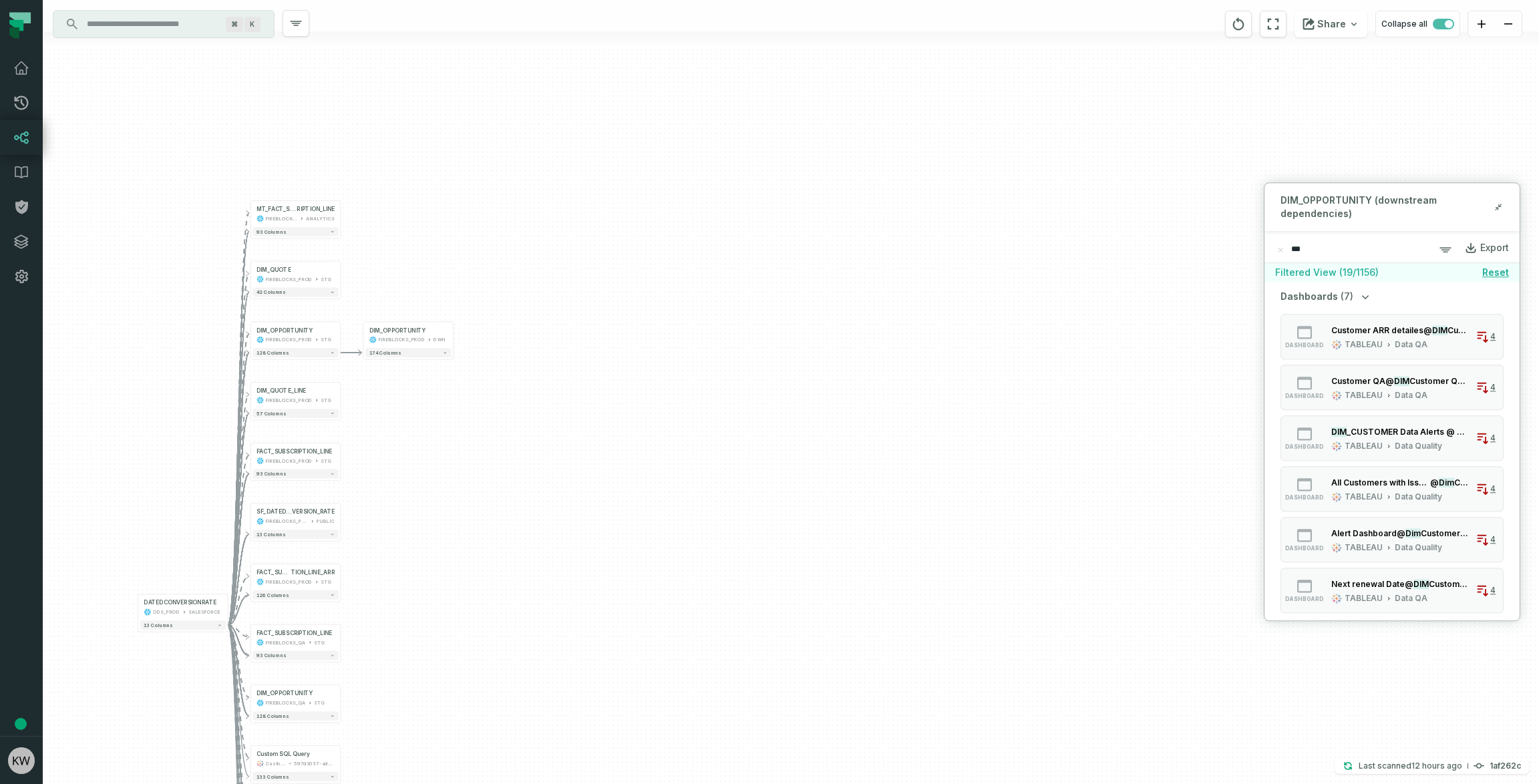
type input "****"
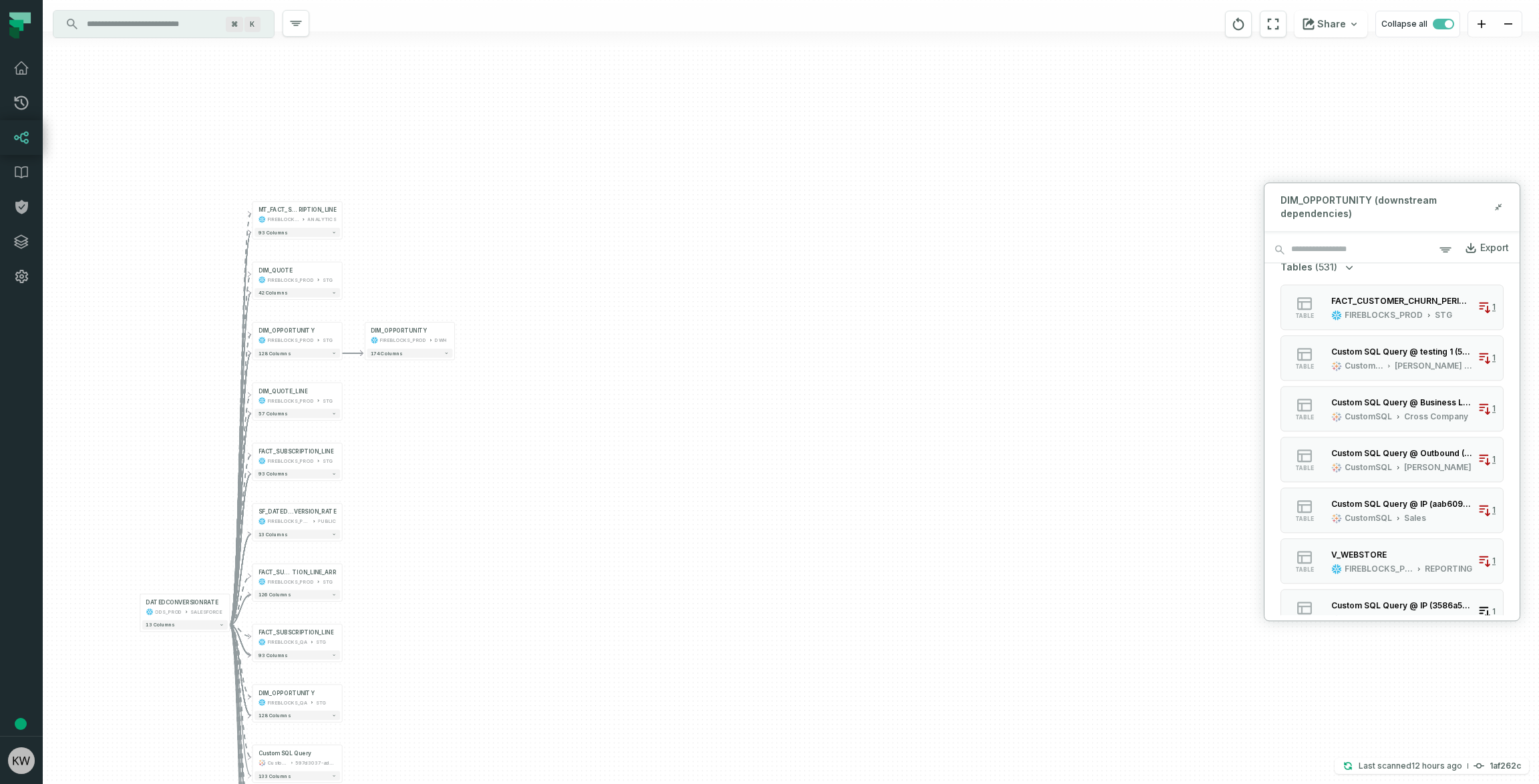
scroll to position [830, 0]
